Goal: Task Accomplishment & Management: Complete application form

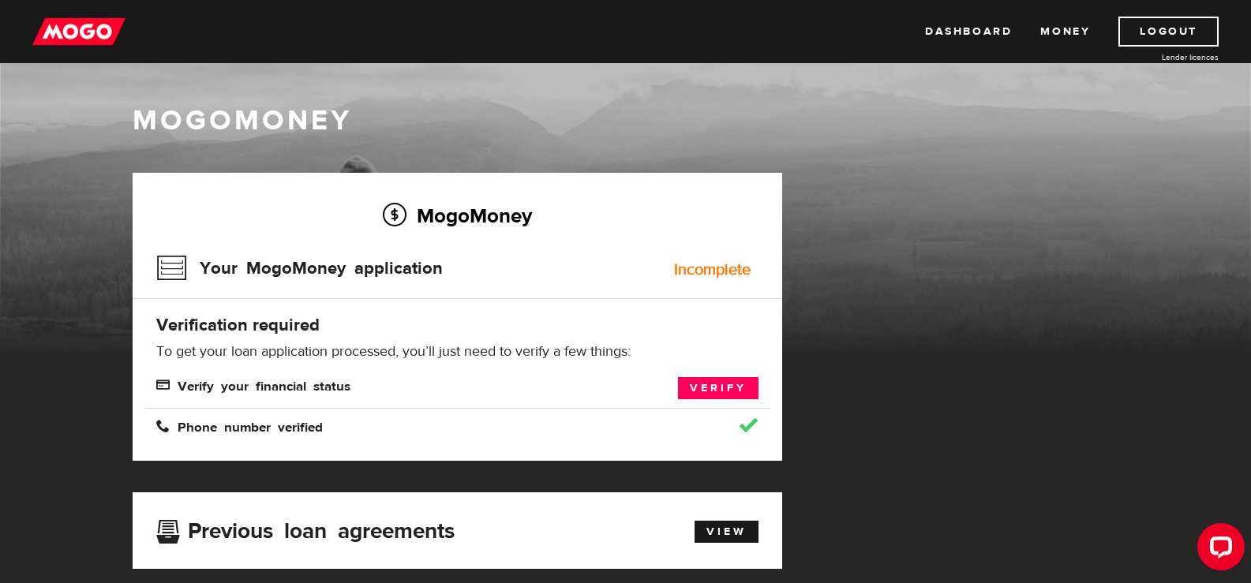
scroll to position [79, 0]
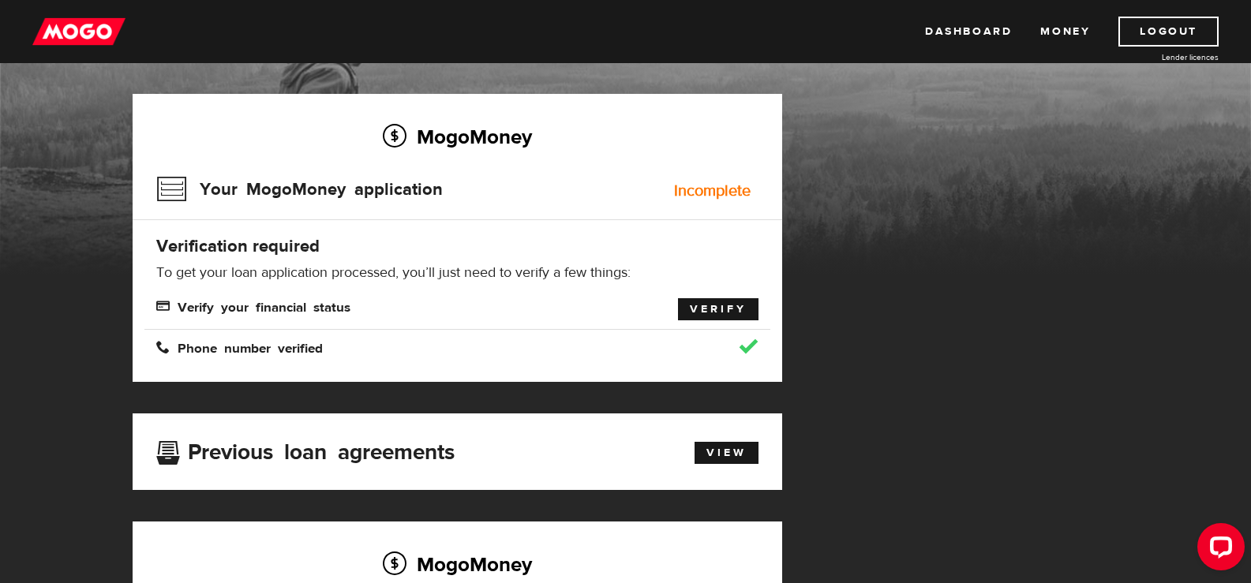
click at [710, 307] on link "Verify" at bounding box center [718, 309] width 81 height 22
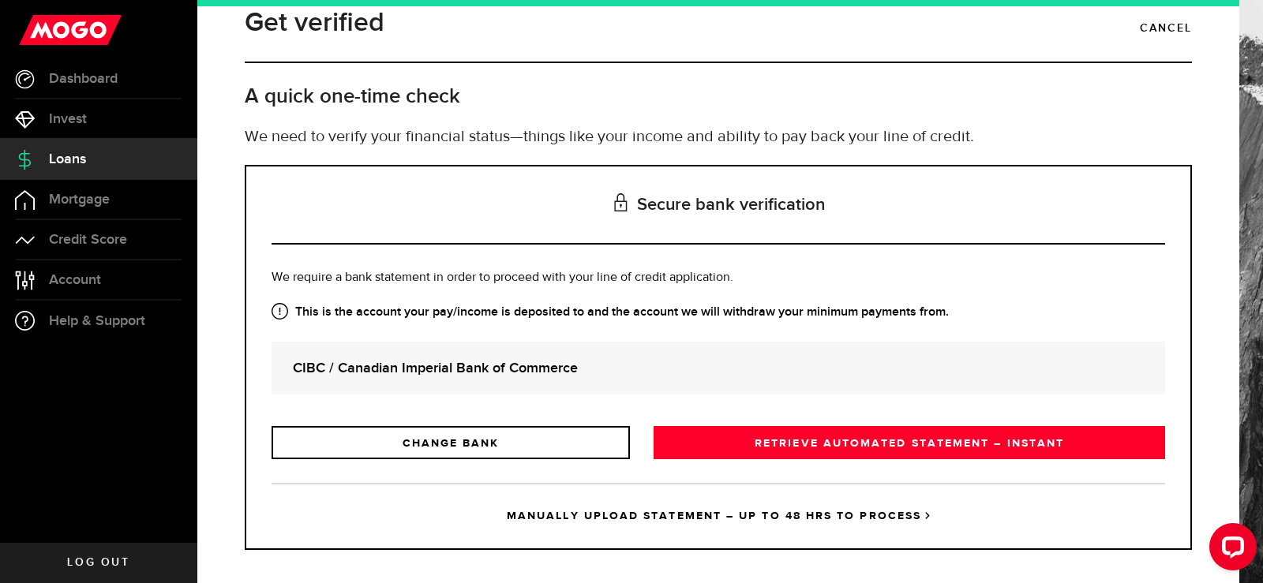
scroll to position [39, 0]
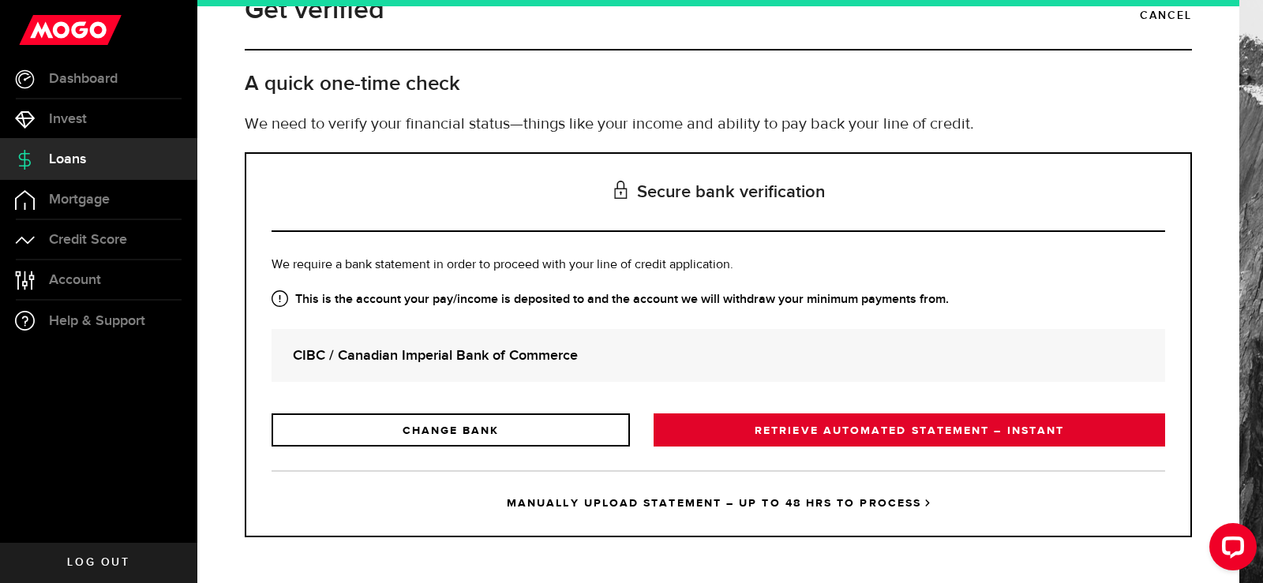
click at [861, 434] on link "RETRIEVE AUTOMATED STATEMENT – INSTANT" at bounding box center [910, 430] width 512 height 33
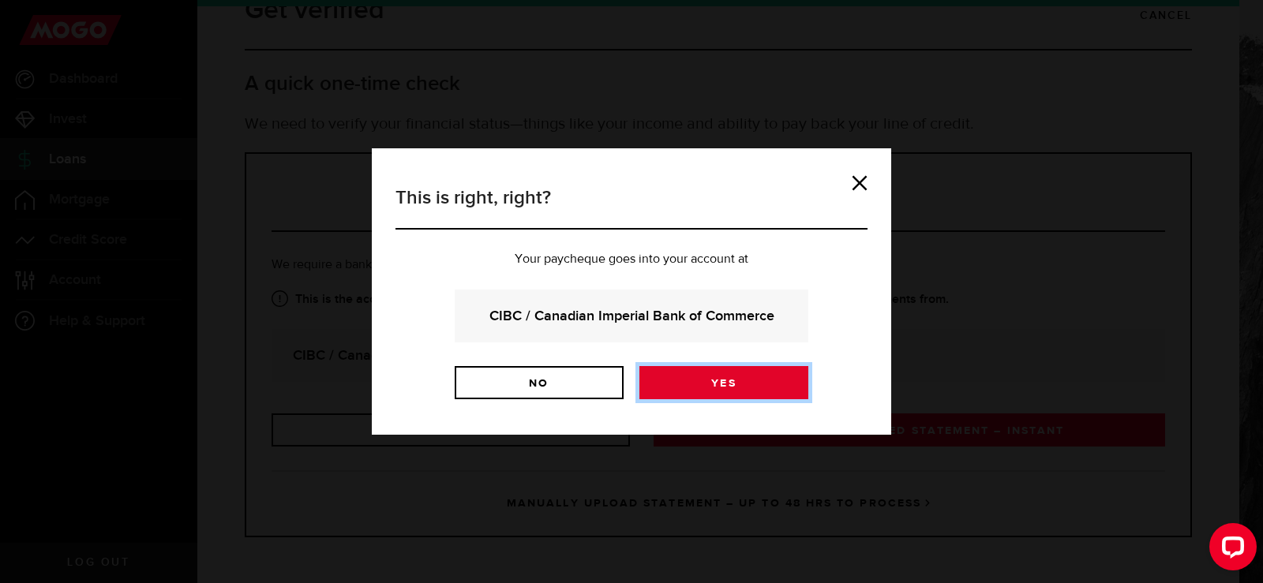
click at [735, 377] on link "Yes" at bounding box center [723, 382] width 169 height 33
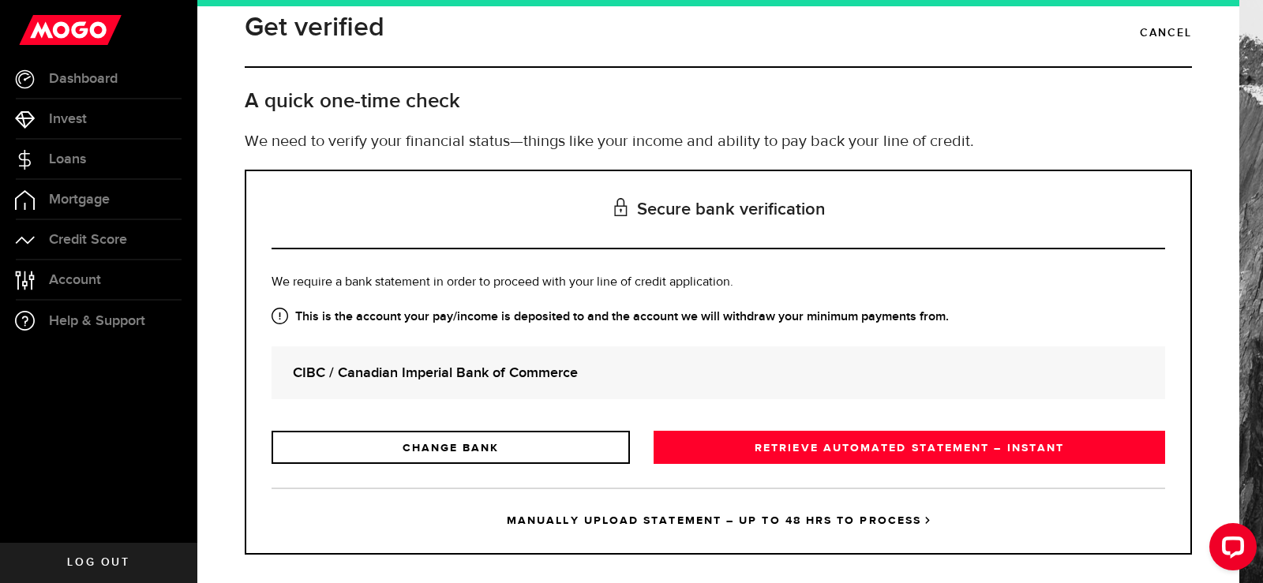
scroll to position [39, 0]
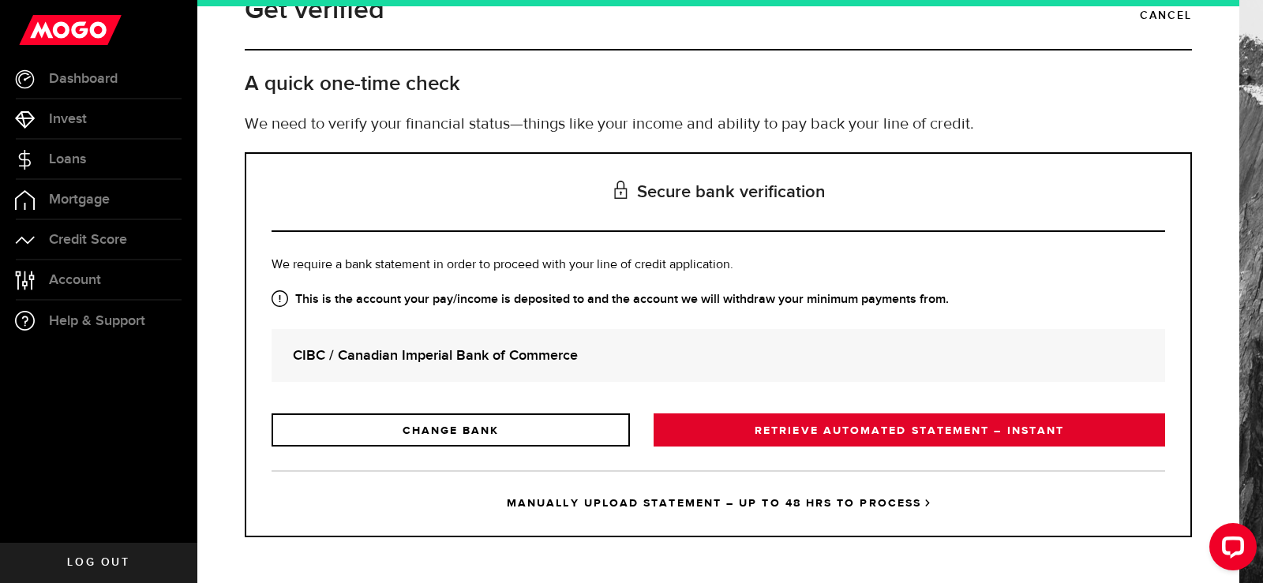
click at [842, 430] on link "RETRIEVE AUTOMATED STATEMENT – INSTANT" at bounding box center [910, 430] width 512 height 33
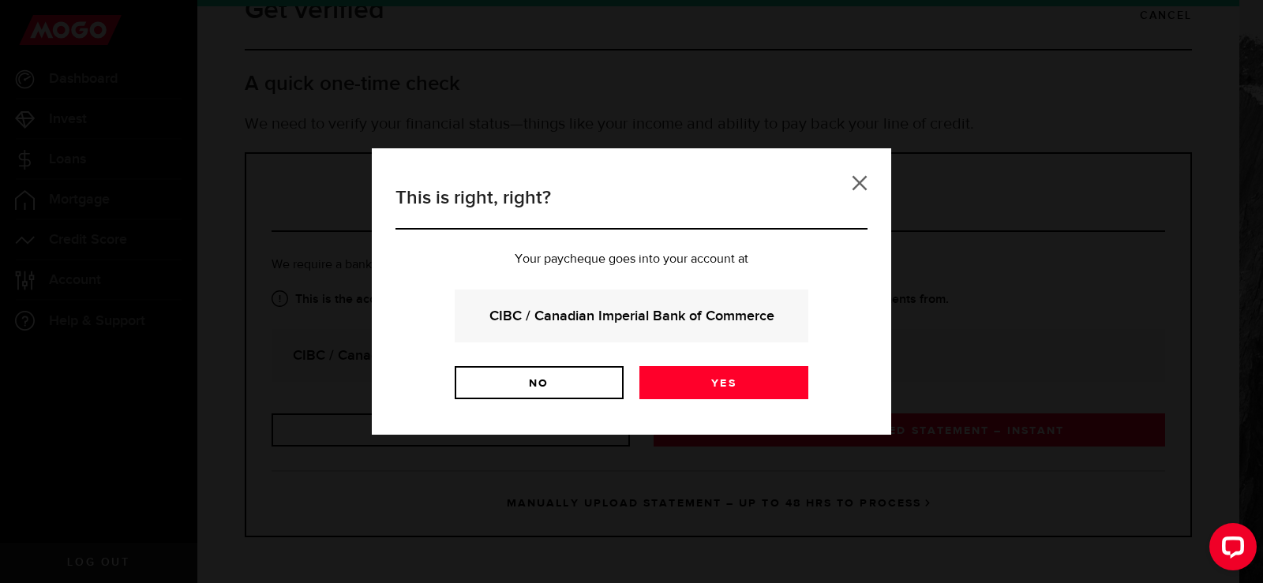
click at [859, 178] on link at bounding box center [860, 183] width 16 height 16
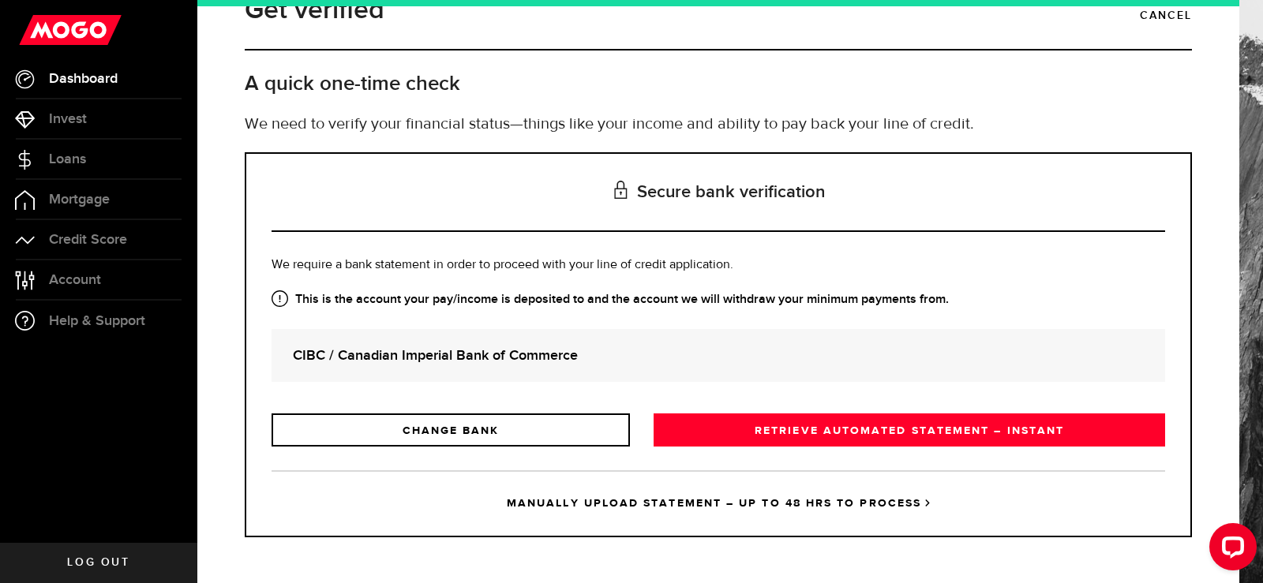
click at [88, 79] on span "Dashboard" at bounding box center [83, 79] width 69 height 14
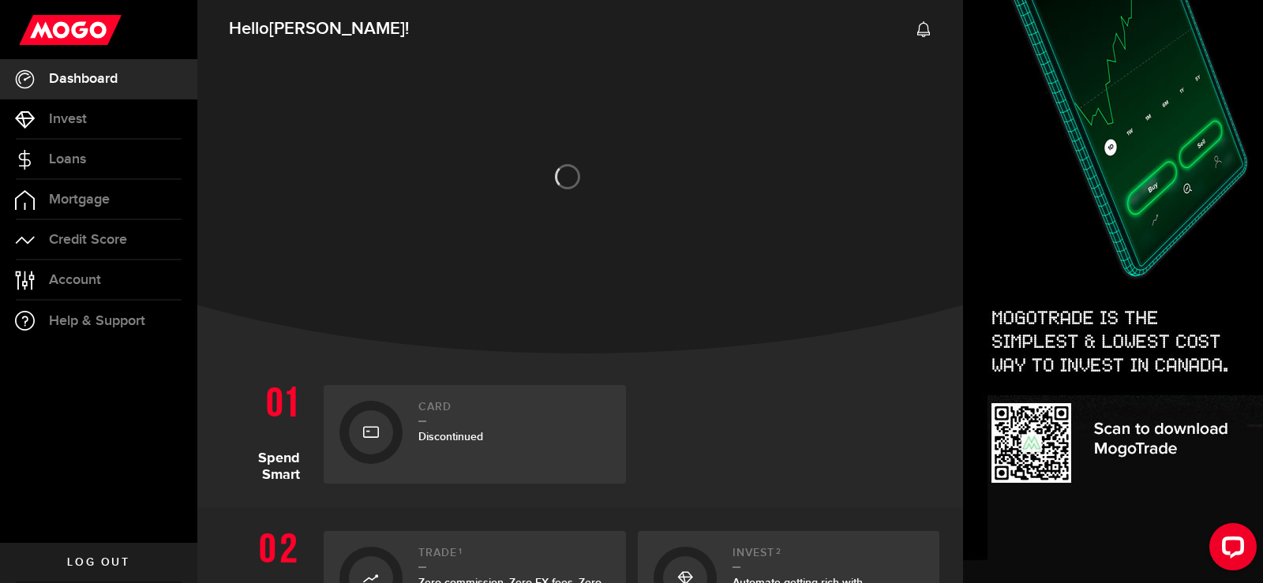
scroll to position [158, 0]
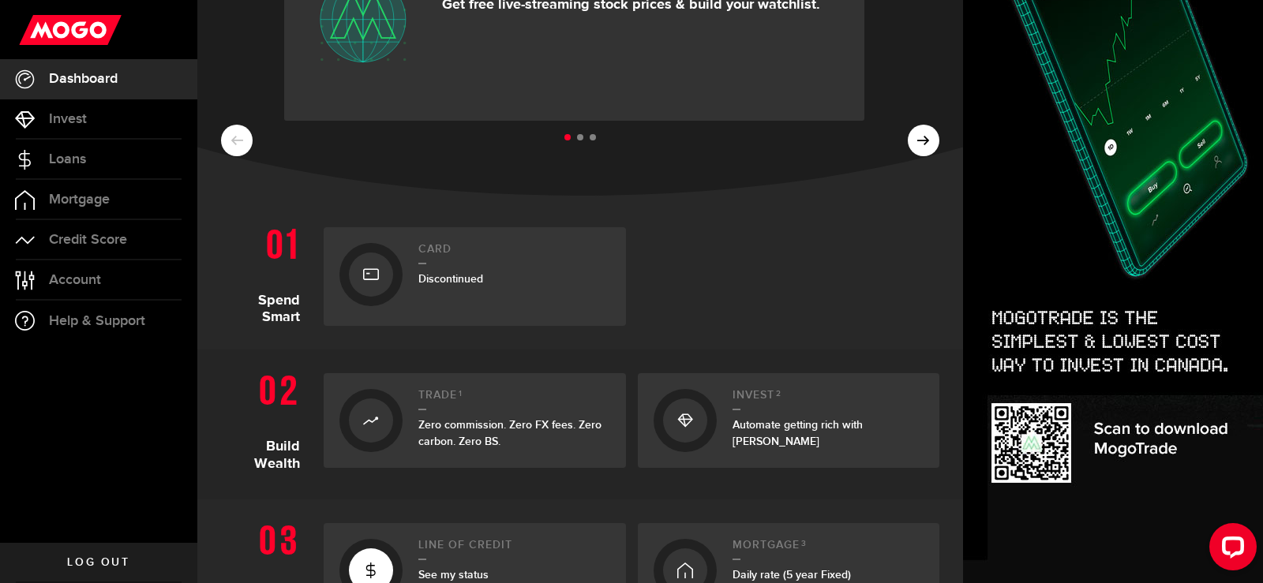
click at [434, 279] on span "Discontinued" at bounding box center [450, 278] width 65 height 13
click at [432, 253] on h2 "Card" at bounding box center [514, 253] width 192 height 21
click at [368, 276] on icon at bounding box center [371, 274] width 16 height 25
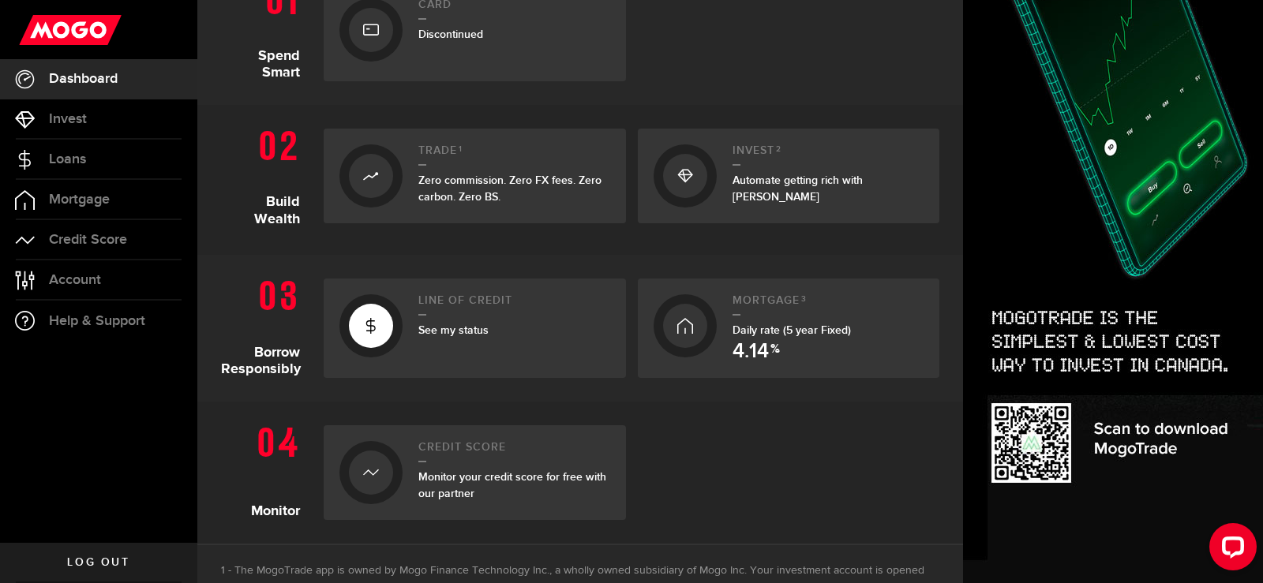
scroll to position [342, 0]
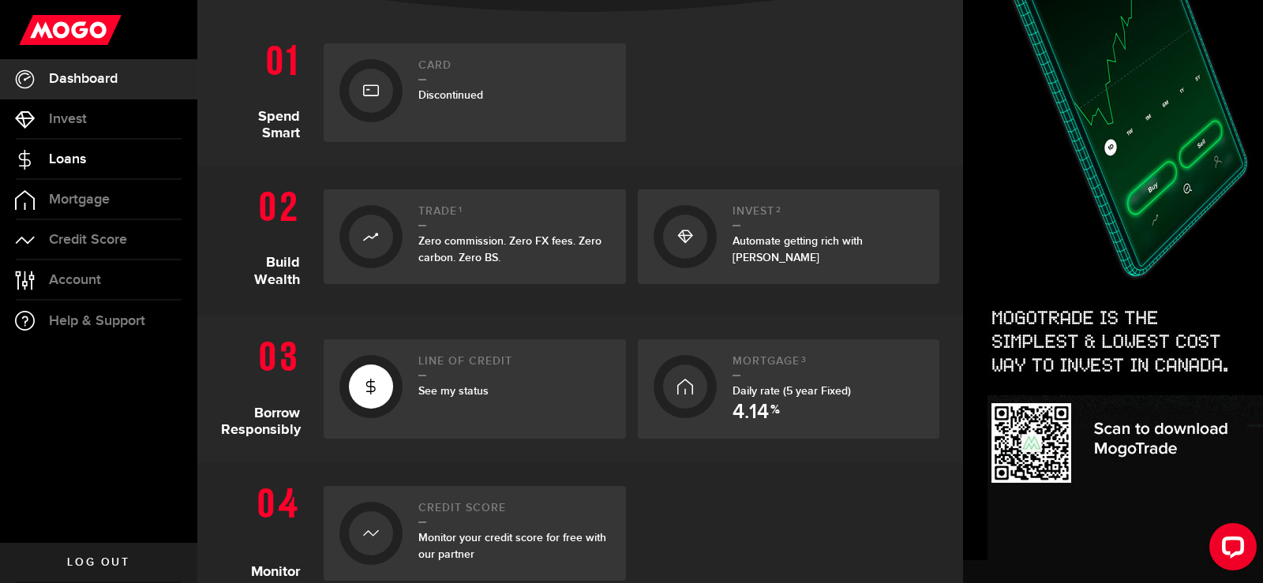
click at [62, 162] on span "Loans" at bounding box center [67, 159] width 37 height 14
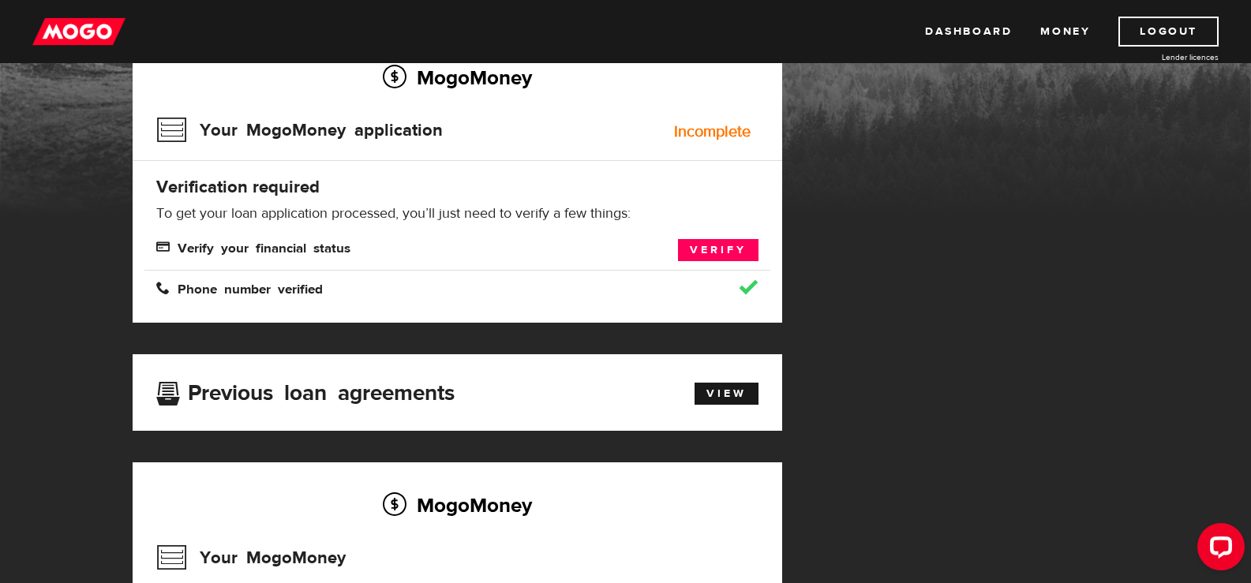
scroll to position [79, 0]
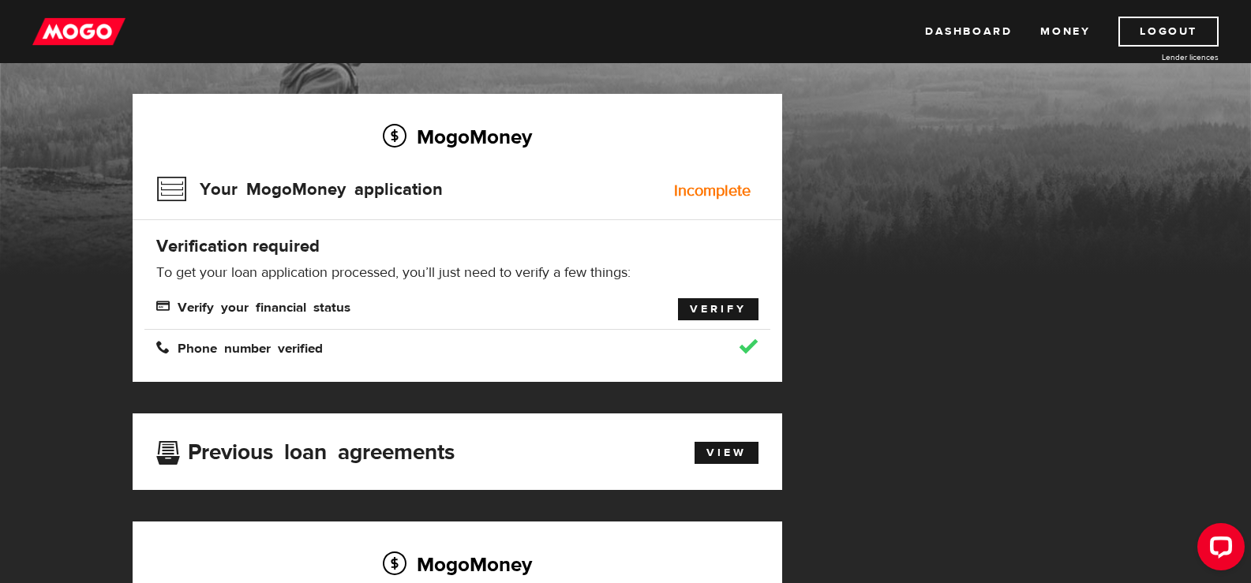
click at [720, 308] on link "Verify" at bounding box center [718, 309] width 81 height 22
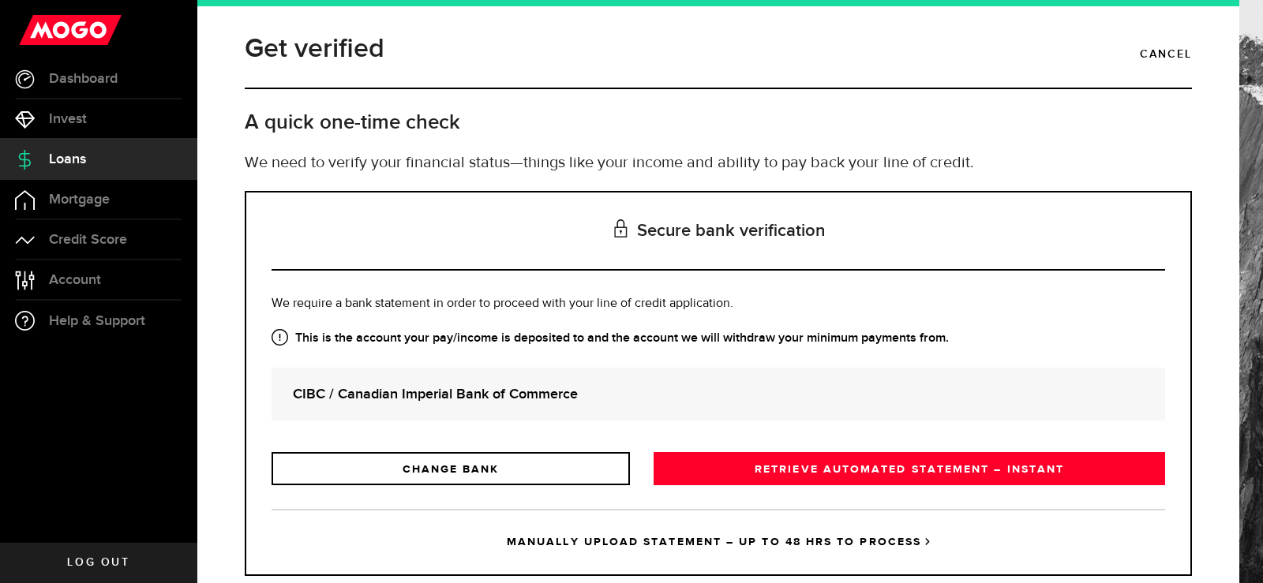
scroll to position [39, 0]
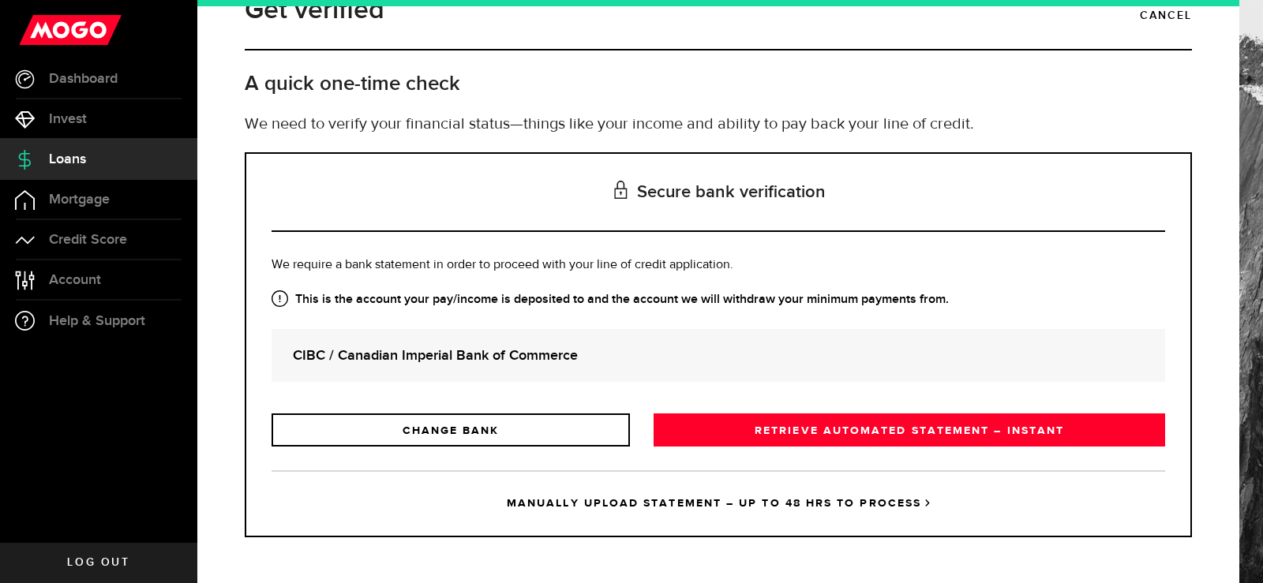
click at [457, 359] on strong "CIBC / Canadian Imperial Bank of Commerce" at bounding box center [718, 355] width 851 height 21
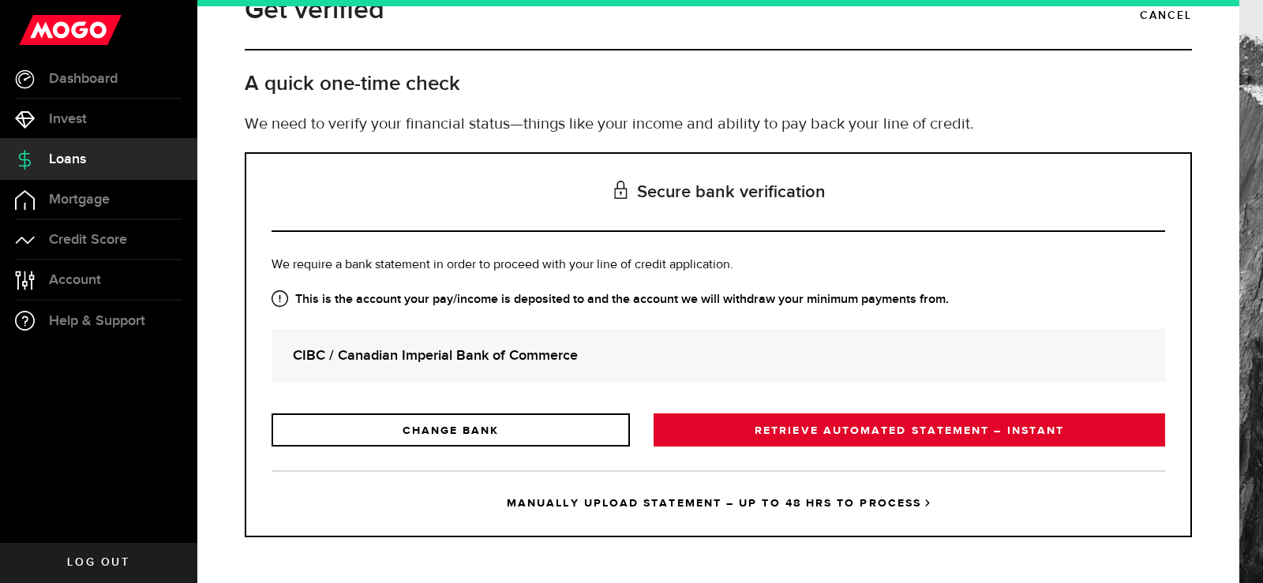
click at [937, 429] on link "RETRIEVE AUTOMATED STATEMENT – INSTANT" at bounding box center [910, 430] width 512 height 33
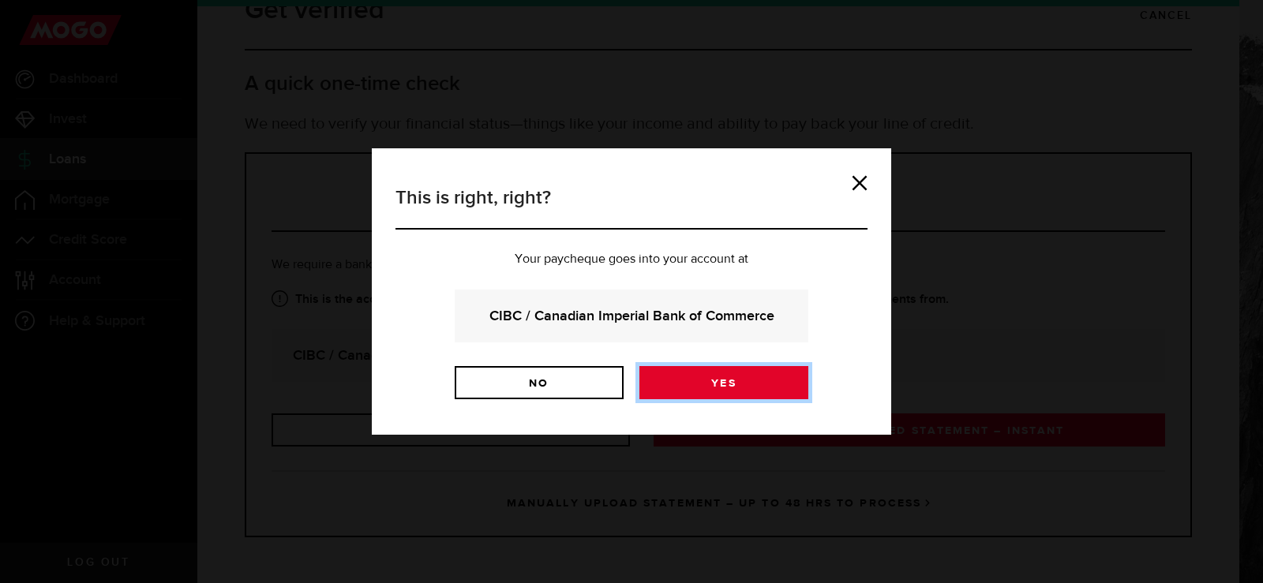
click at [729, 383] on link "Yes" at bounding box center [723, 382] width 169 height 33
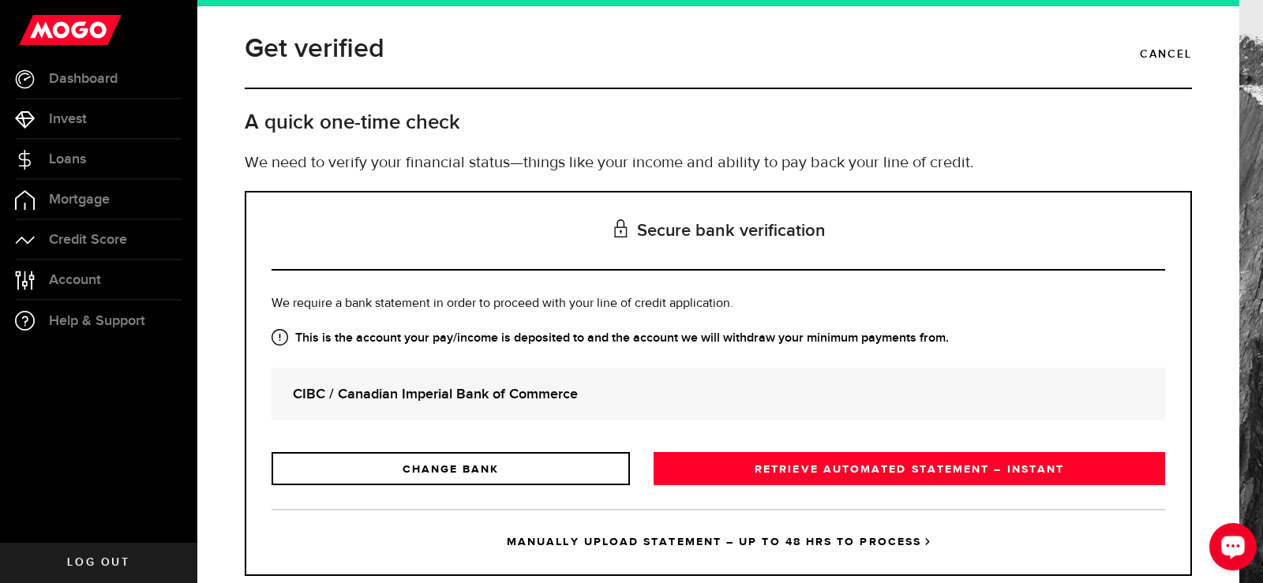
click at [1234, 543] on icon "Open LiveChat chat widget" at bounding box center [1233, 547] width 15 height 10
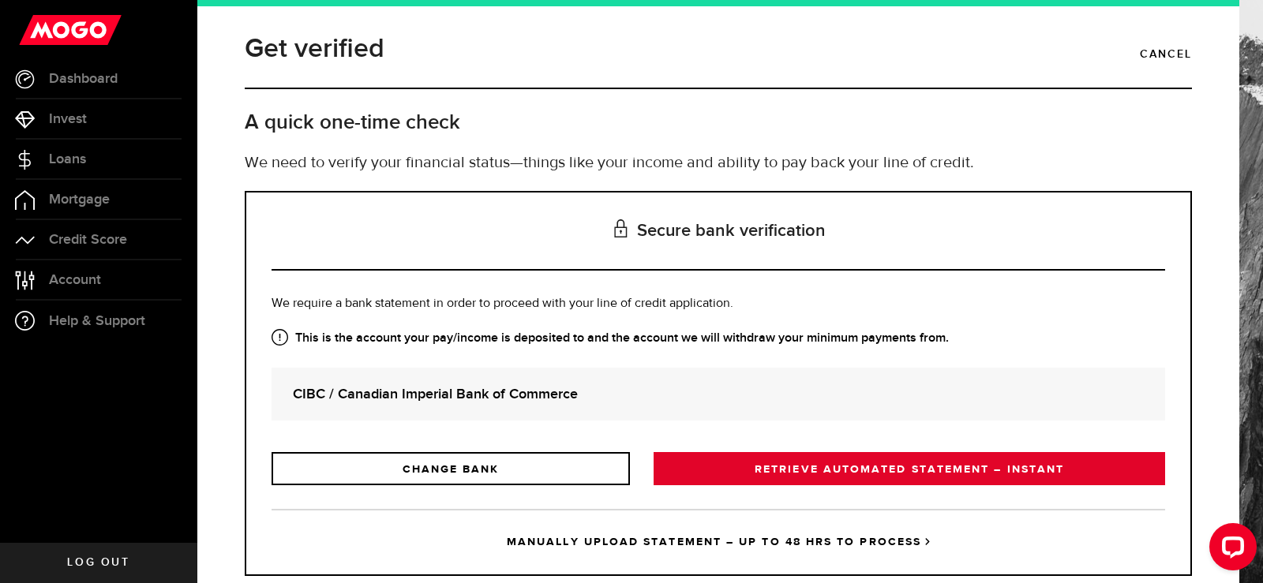
click at [902, 468] on link "RETRIEVE AUTOMATED STATEMENT – INSTANT" at bounding box center [910, 468] width 512 height 33
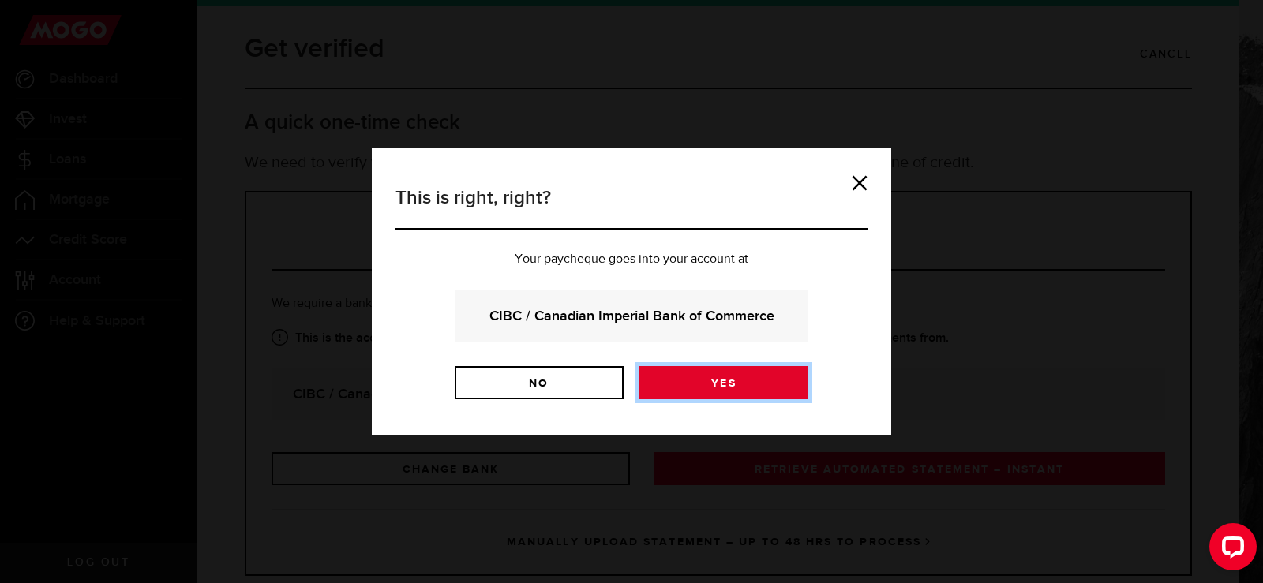
click at [720, 384] on link "Yes" at bounding box center [723, 382] width 169 height 33
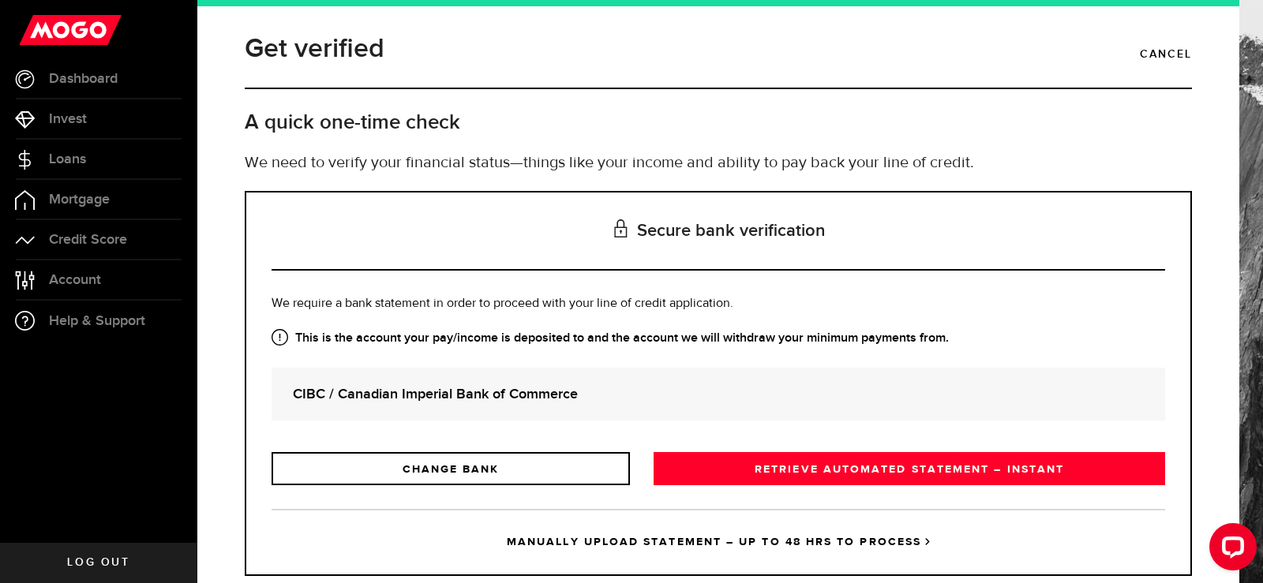
scroll to position [39, 0]
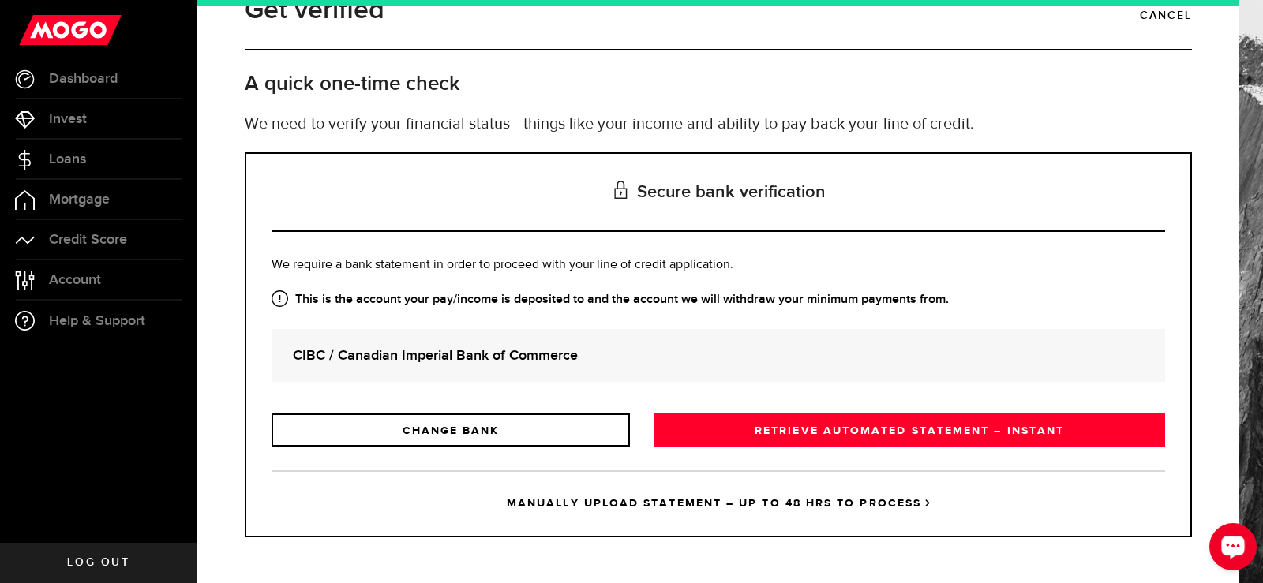
click at [1230, 543] on icon "Open LiveChat chat widget" at bounding box center [1233, 547] width 15 height 10
click at [75, 75] on span "Dashboard" at bounding box center [83, 79] width 69 height 14
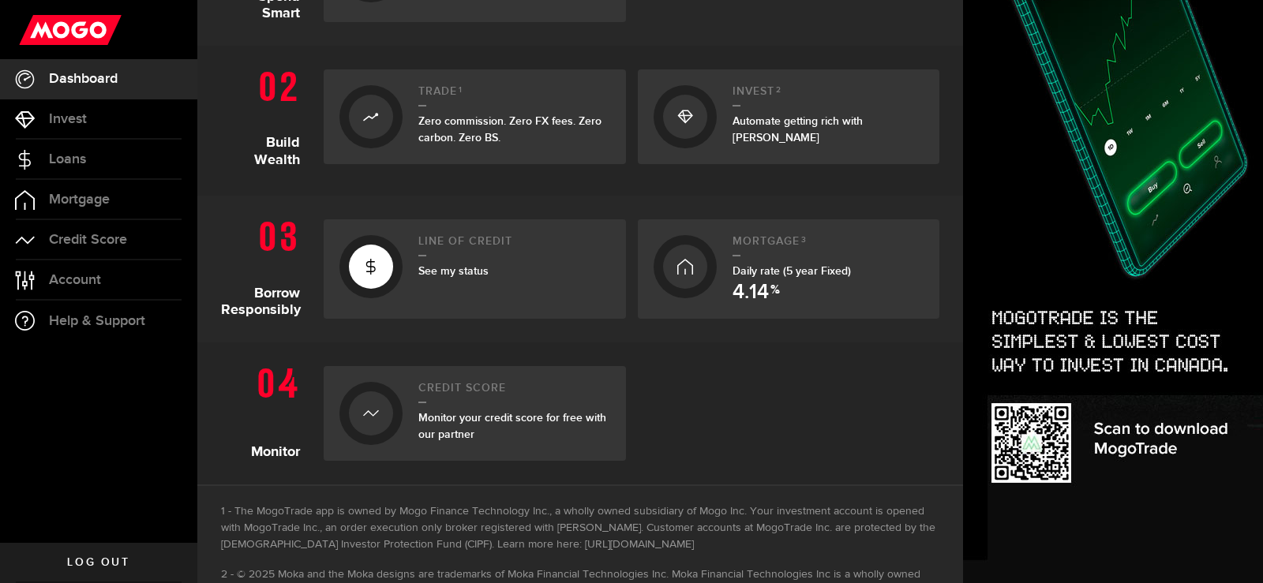
scroll to position [474, 0]
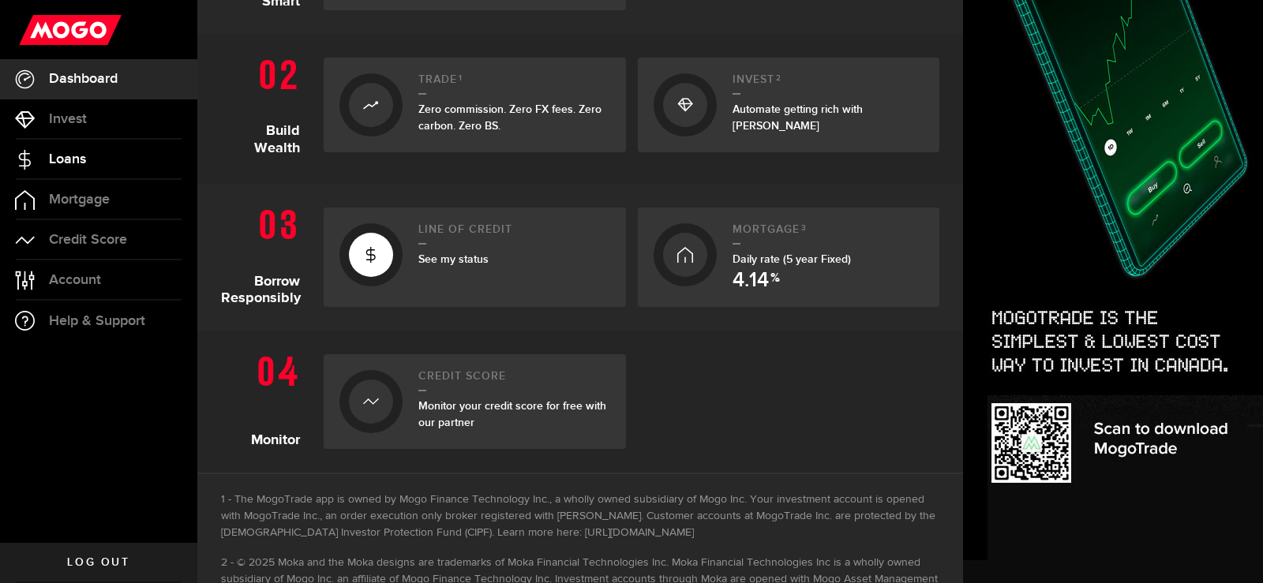
click at [63, 159] on span "Loans" at bounding box center [67, 159] width 37 height 14
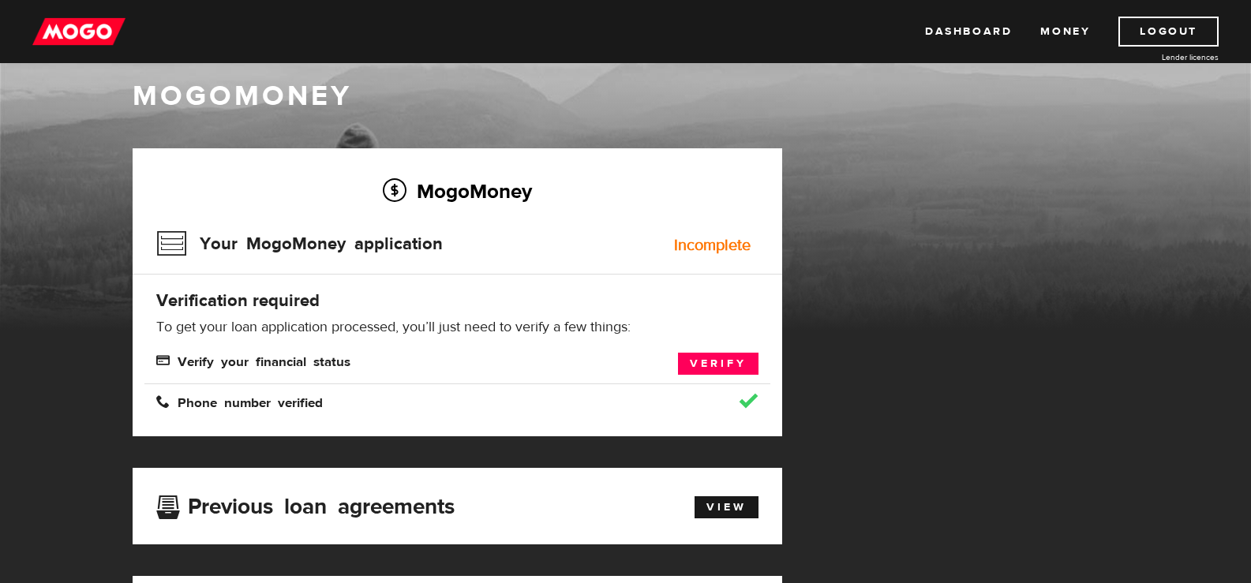
scroll to position [9, 0]
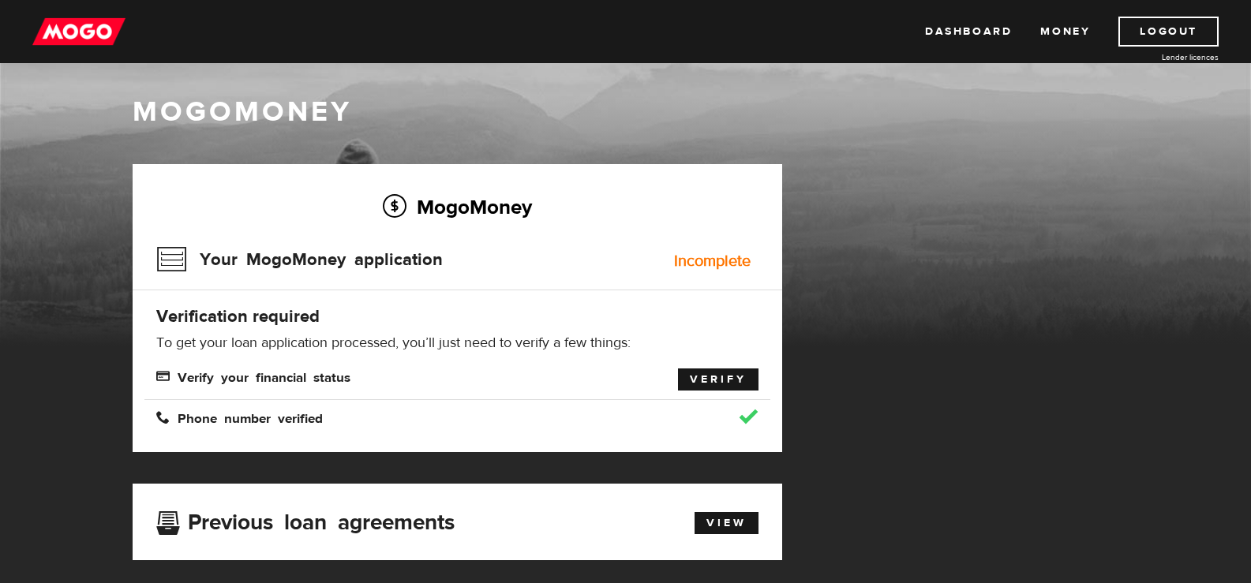
click at [717, 378] on link "Verify" at bounding box center [718, 380] width 81 height 22
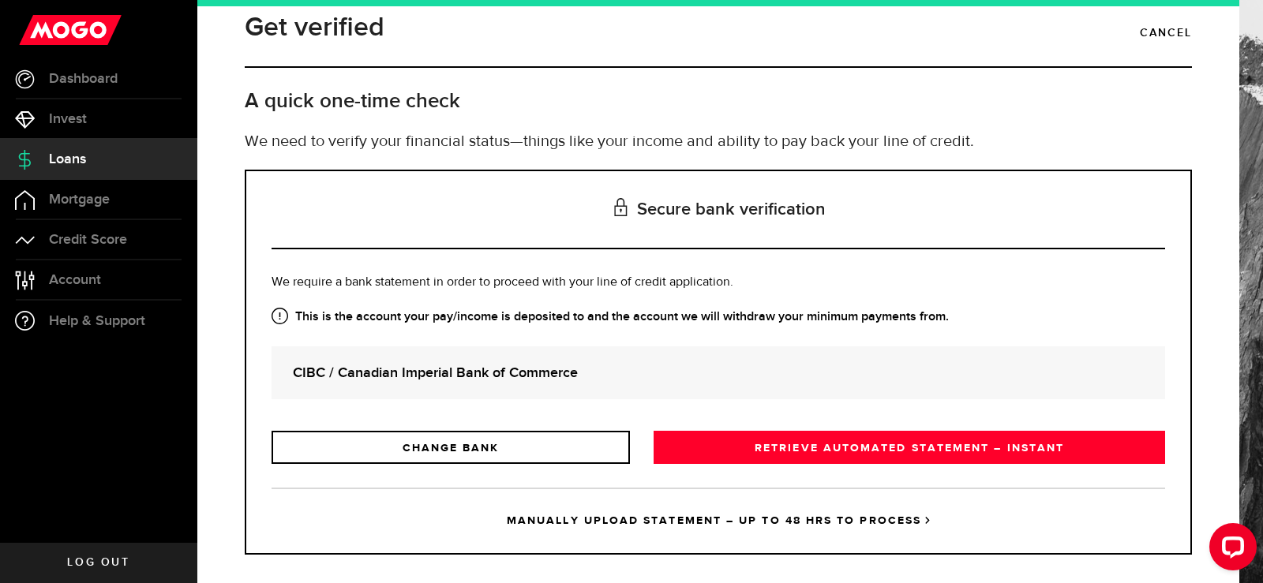
scroll to position [39, 0]
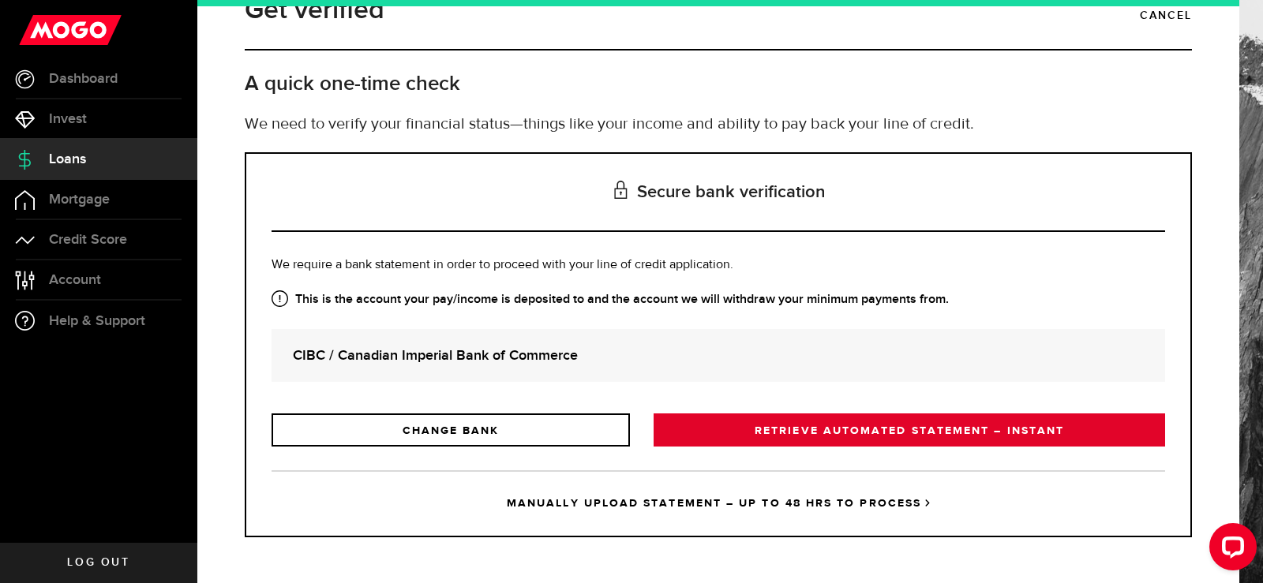
click at [868, 425] on link "RETRIEVE AUTOMATED STATEMENT – INSTANT" at bounding box center [910, 430] width 512 height 33
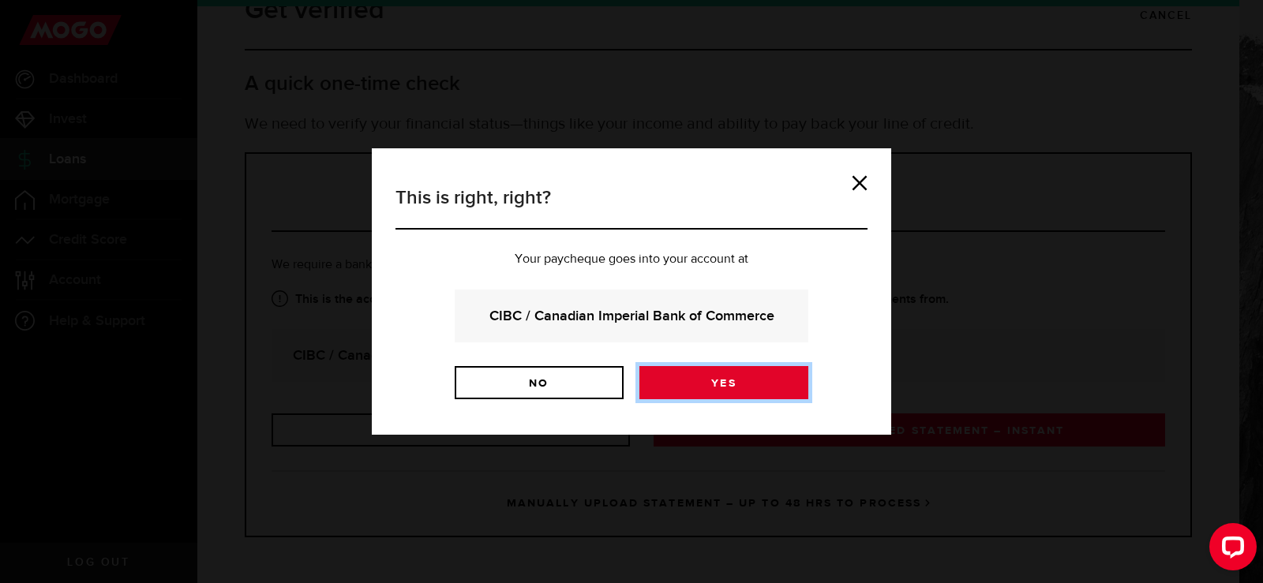
click at [729, 382] on link "Yes" at bounding box center [723, 382] width 169 height 33
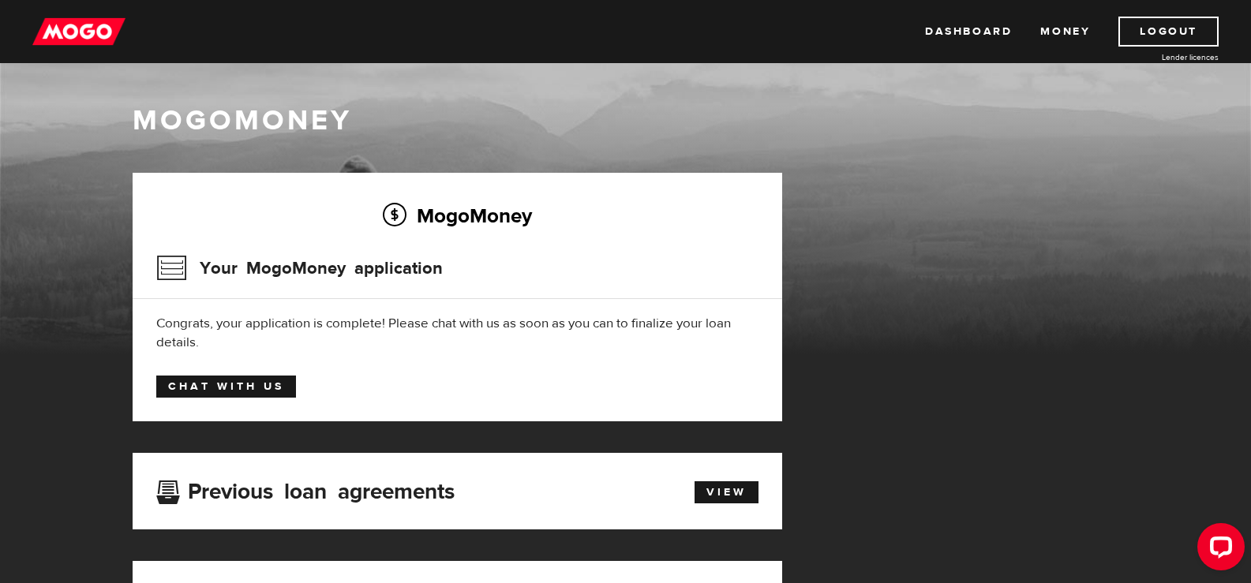
click at [251, 384] on link "Chat with us" at bounding box center [226, 387] width 140 height 22
